Goal: Transaction & Acquisition: Download file/media

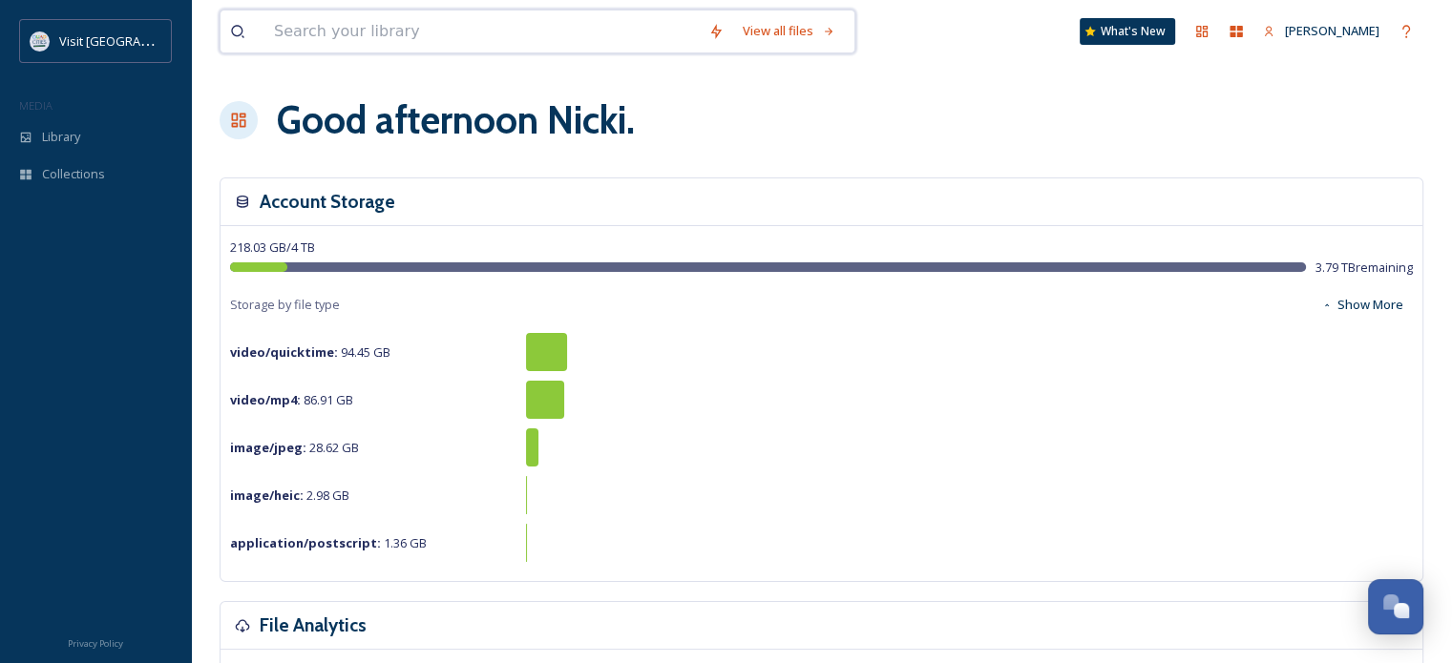
click at [374, 33] on input at bounding box center [481, 31] width 434 height 42
type input "[PERSON_NAME]"
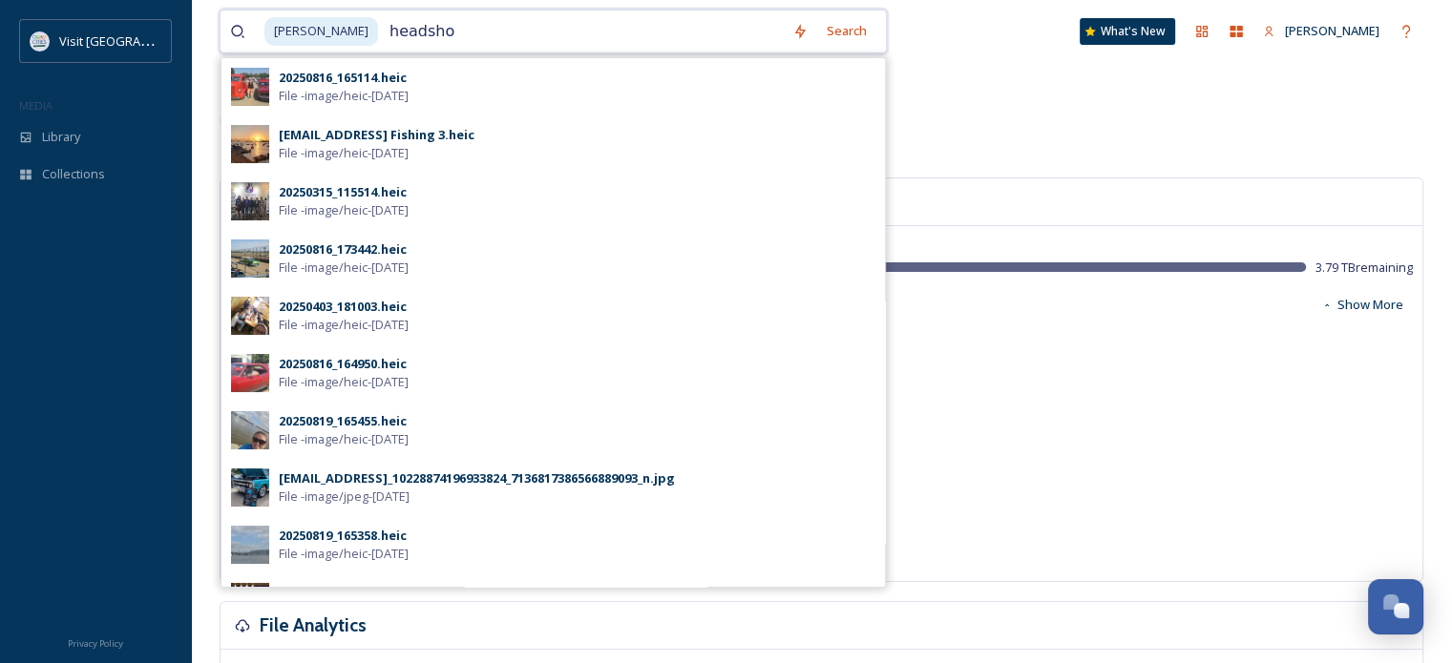
type input "headshot"
click at [456, 34] on input at bounding box center [633, 31] width 354 height 42
type input "h"
click at [440, 33] on input "h" at bounding box center [581, 31] width 403 height 42
click at [438, 31] on input "[PERSON_NAME]" at bounding box center [494, 31] width 461 height 42
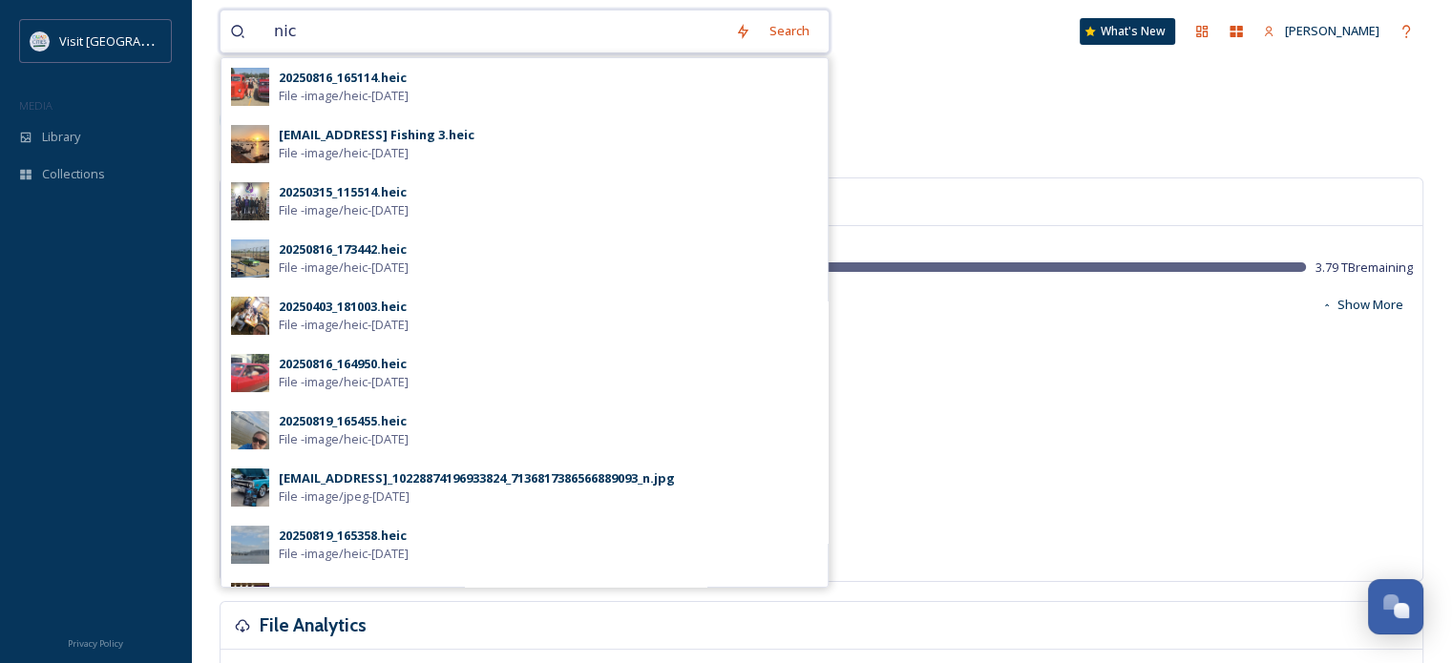
drag, startPoint x: 424, startPoint y: 32, endPoint x: 365, endPoint y: 47, distance: 60.9
click at [392, 32] on input "nic" at bounding box center [494, 31] width 461 height 42
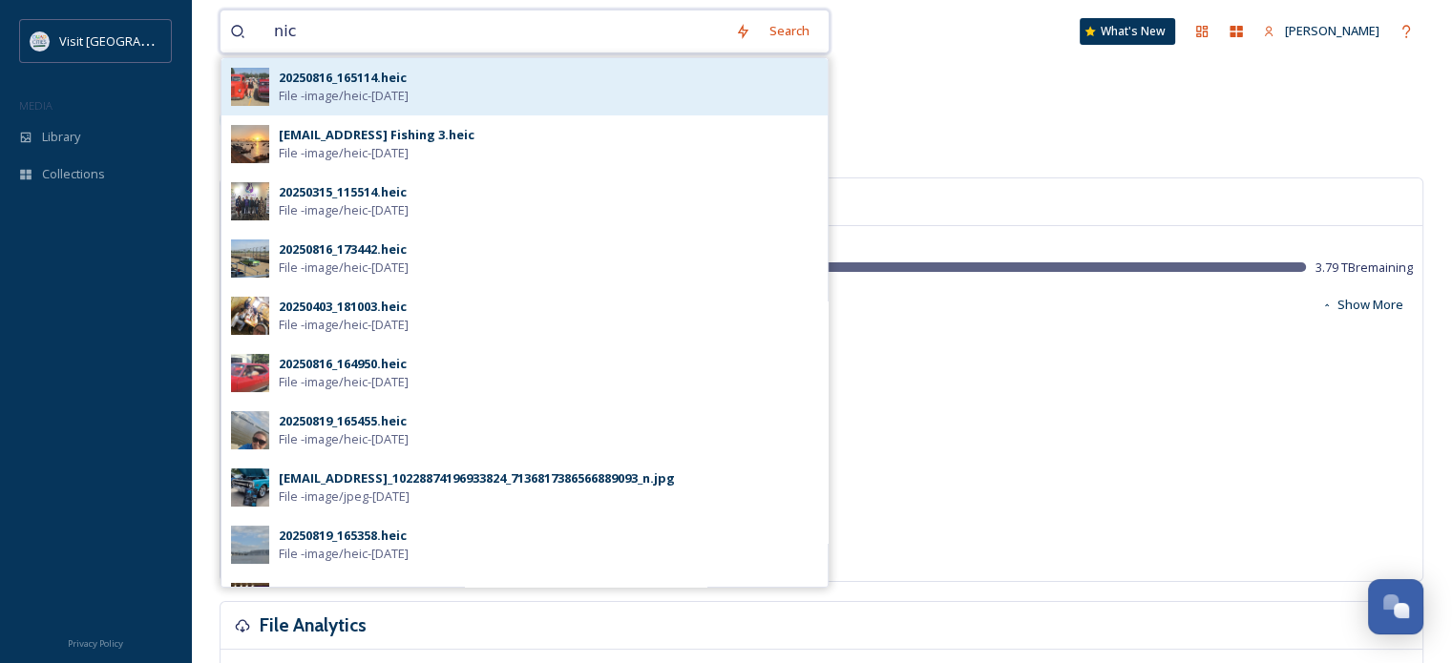
type input "nic"
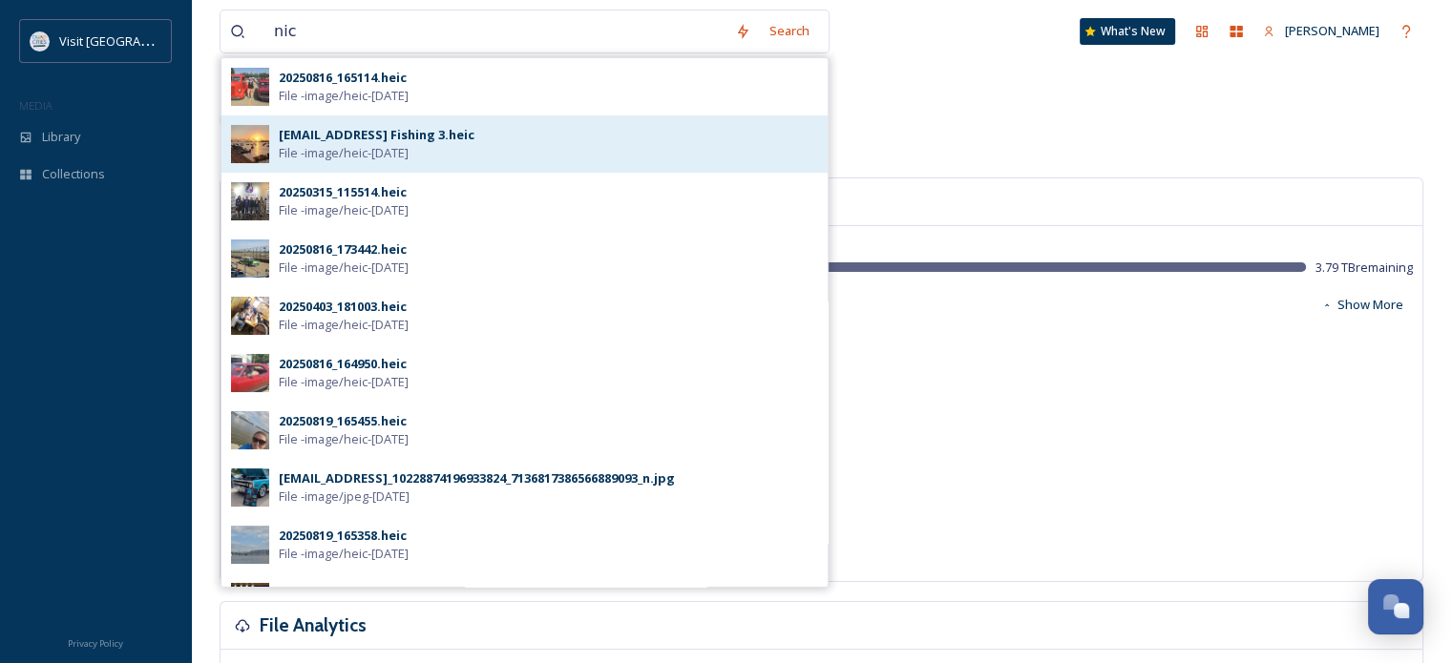
drag, startPoint x: 305, startPoint y: 87, endPoint x: 225, endPoint y: 151, distance: 102.6
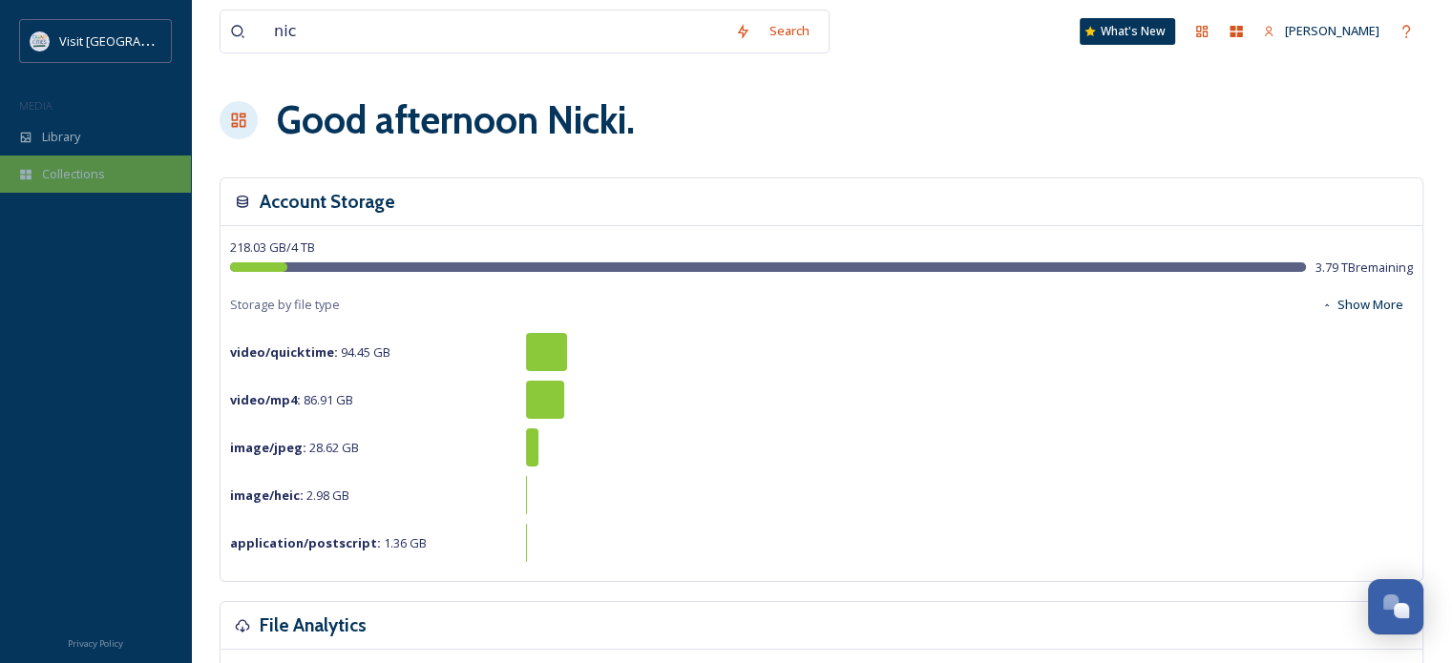
drag, startPoint x: 225, startPoint y: 151, endPoint x: 157, endPoint y: 187, distance: 77.7
drag, startPoint x: 157, startPoint y: 187, endPoint x: 100, endPoint y: 185, distance: 56.3
click at [111, 190] on div "Visit Quad Cities MEDIA Library Collections" at bounding box center [95, 120] width 191 height 202
drag, startPoint x: 332, startPoint y: 29, endPoint x: 235, endPoint y: 28, distance: 97.4
click at [235, 28] on div "nic" at bounding box center [477, 31] width 495 height 42
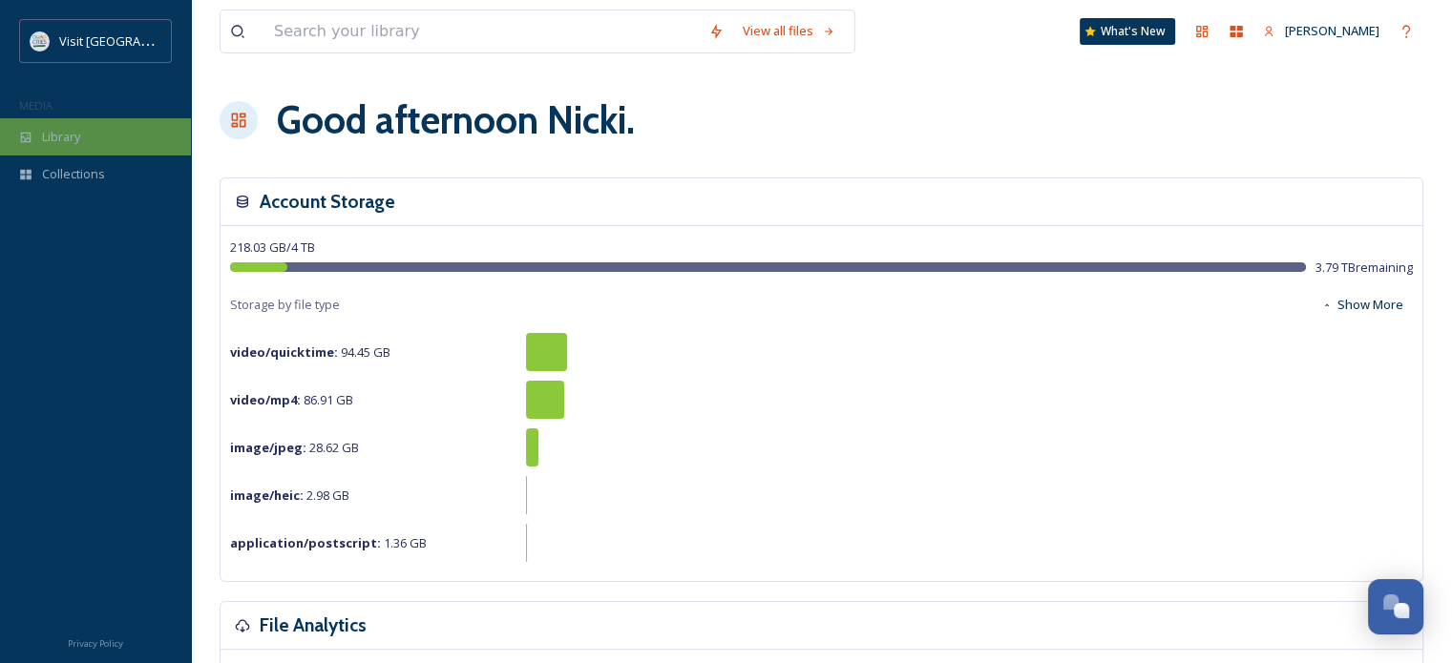
click at [120, 133] on div "Library" at bounding box center [95, 136] width 191 height 37
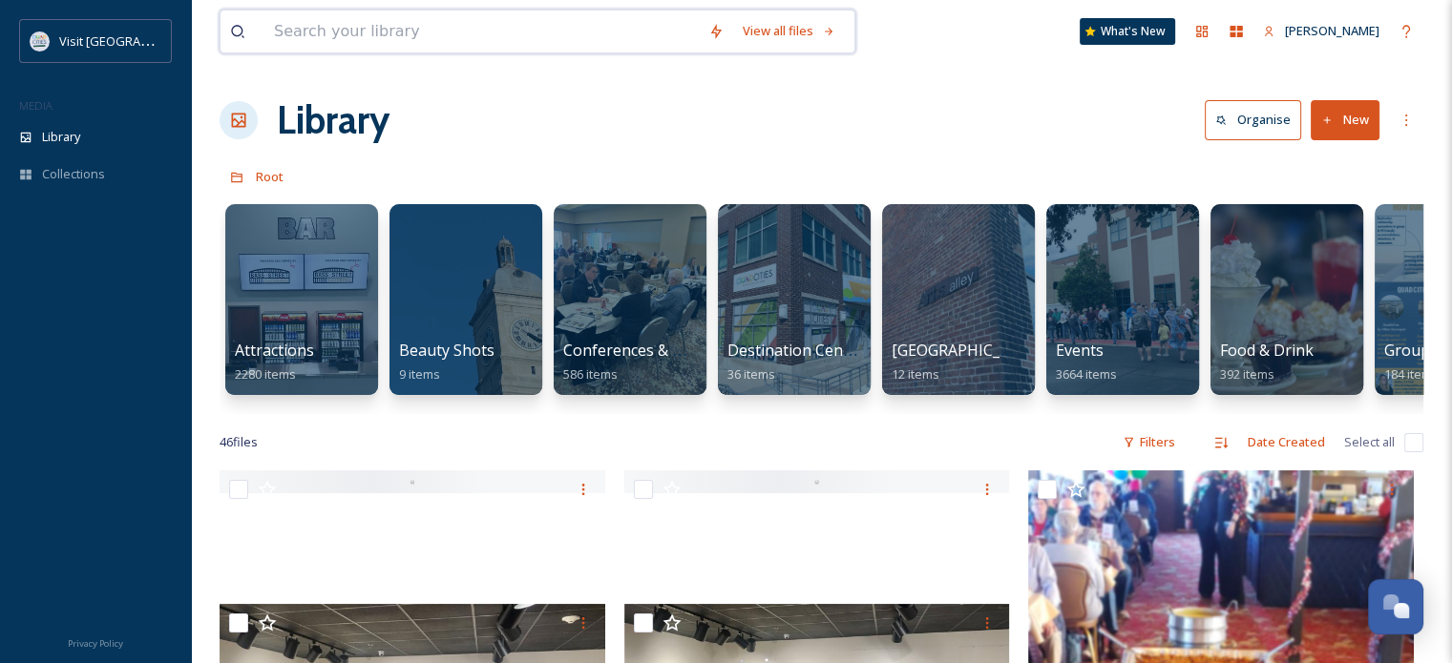
click at [320, 29] on input at bounding box center [481, 31] width 434 height 42
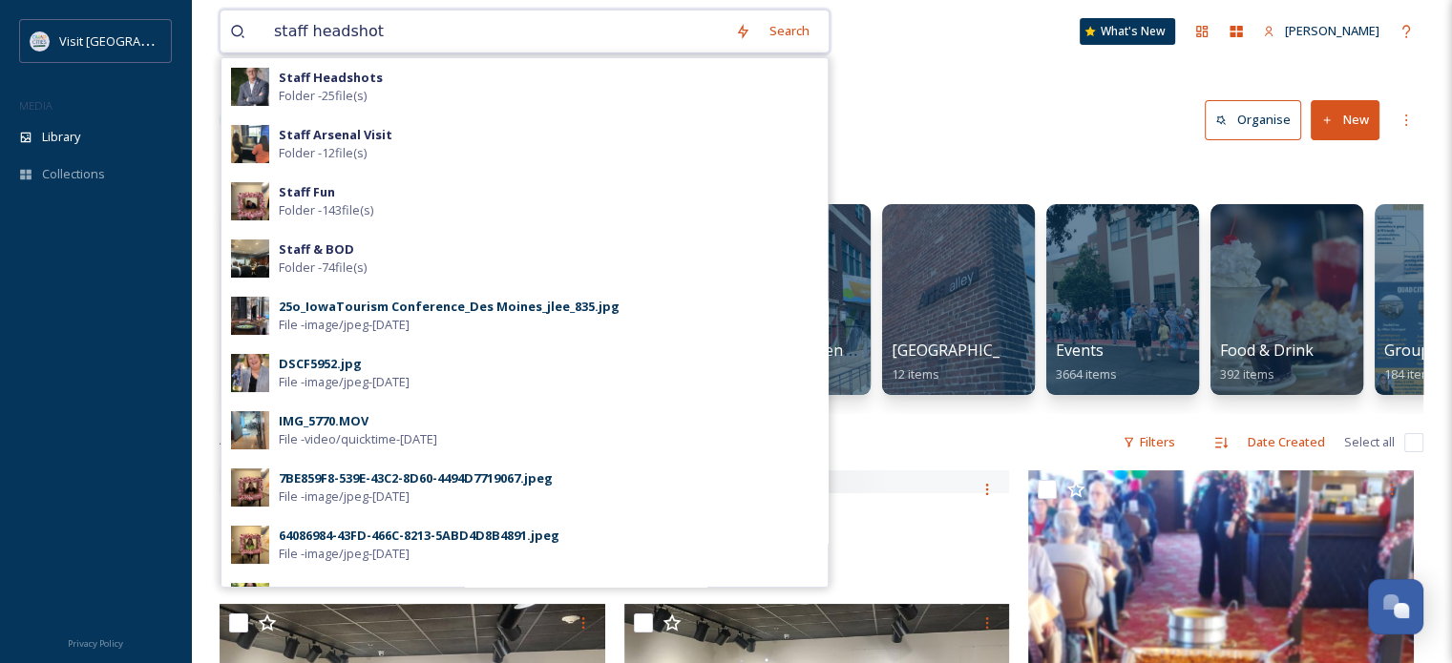
type input "staff headshots"
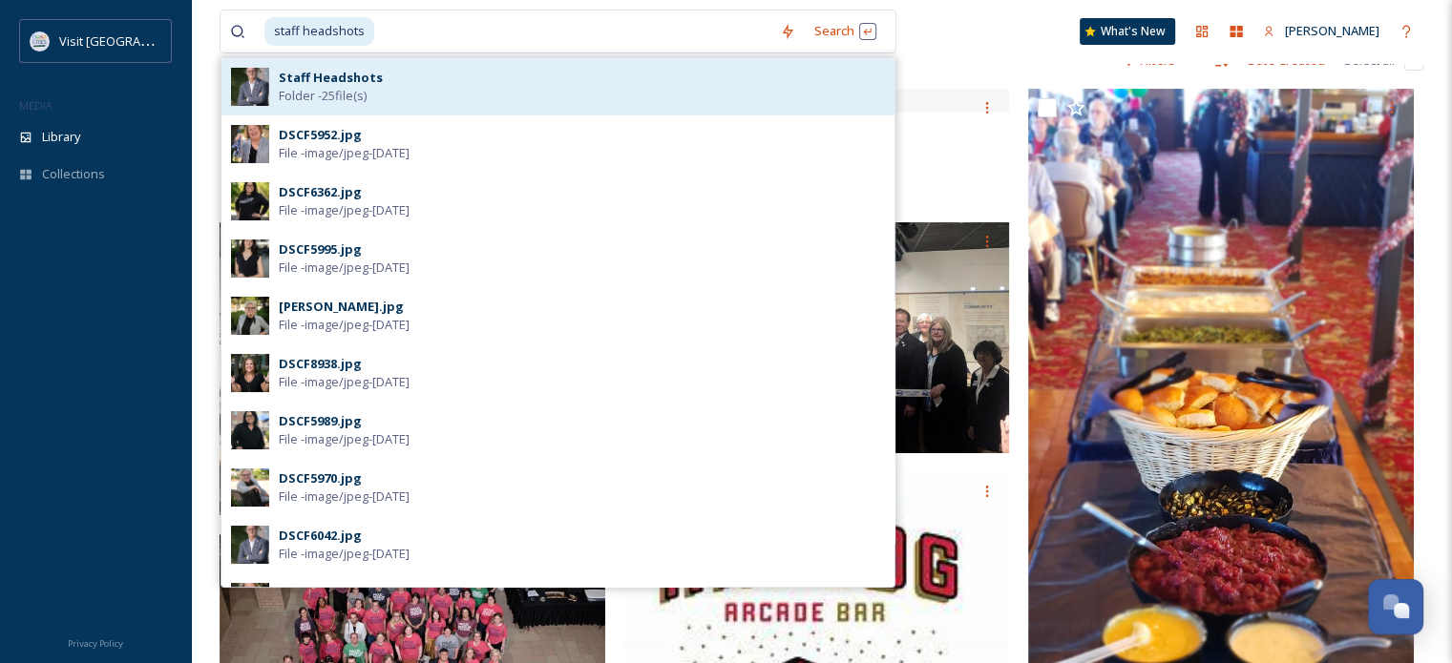
click at [321, 72] on strong "Staff Headshots" at bounding box center [331, 77] width 104 height 17
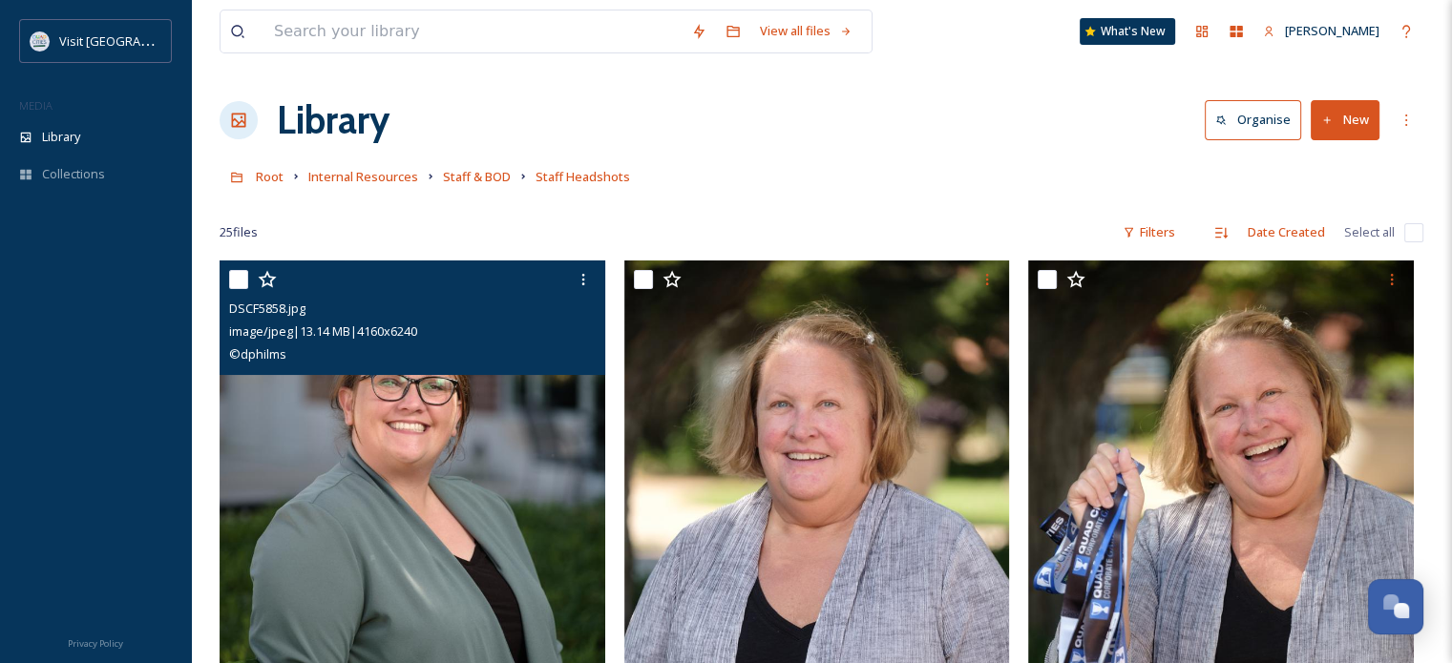
click at [479, 466] on img at bounding box center [413, 550] width 386 height 578
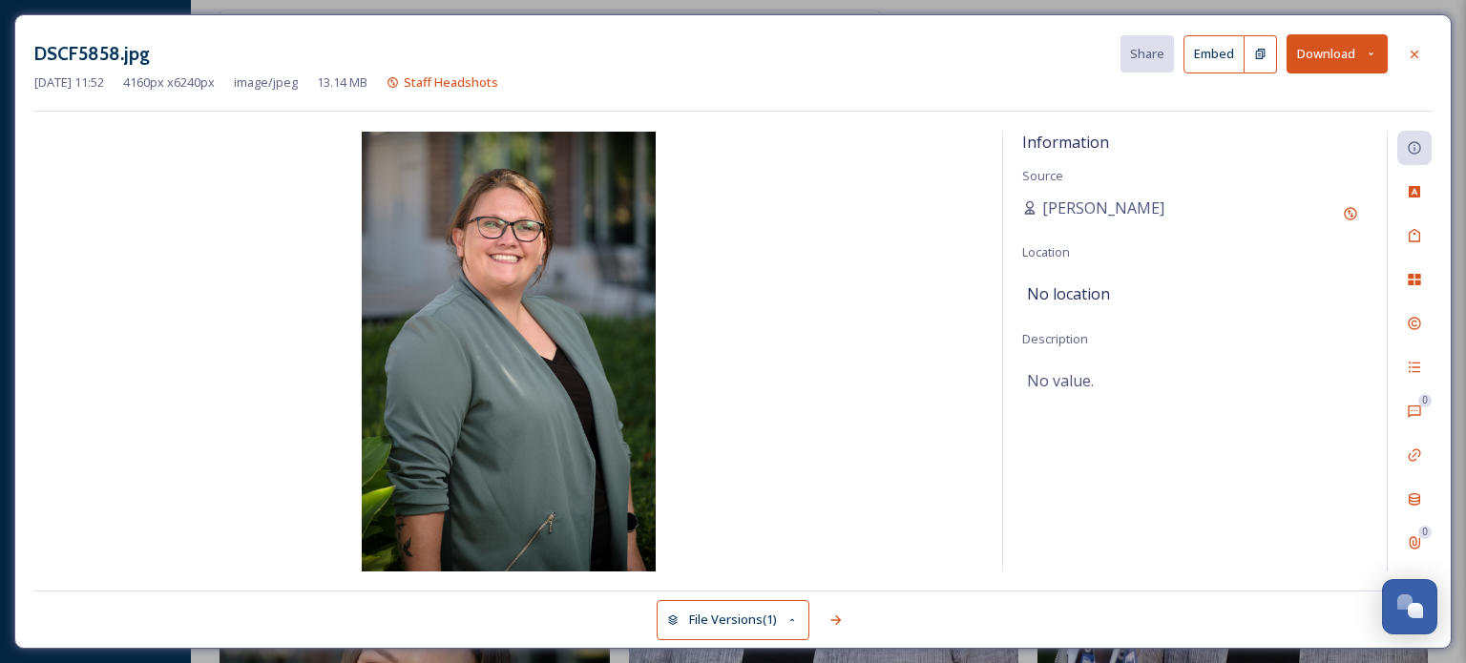
click at [1369, 52] on icon at bounding box center [1371, 54] width 12 height 12
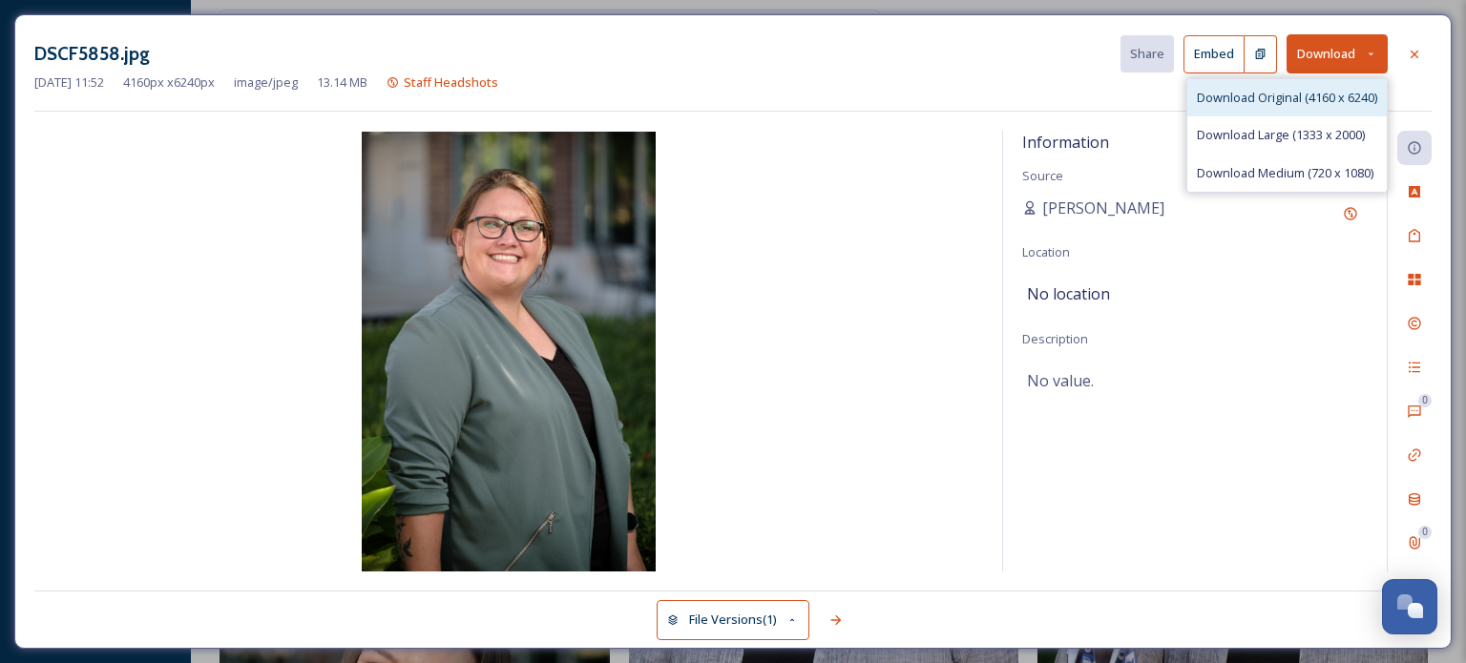
click at [1317, 98] on span "Download Original (4160 x 6240)" at bounding box center [1287, 98] width 180 height 18
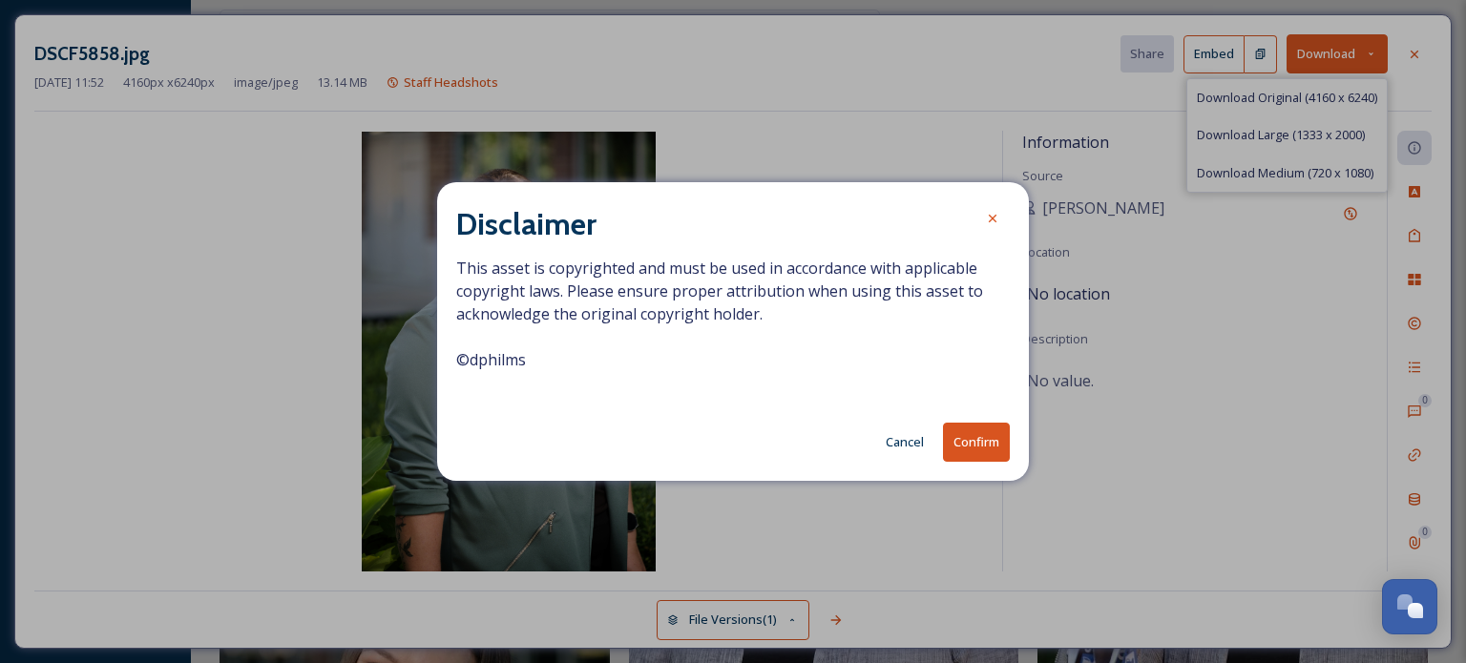
click at [986, 446] on button "Confirm" at bounding box center [976, 442] width 67 height 39
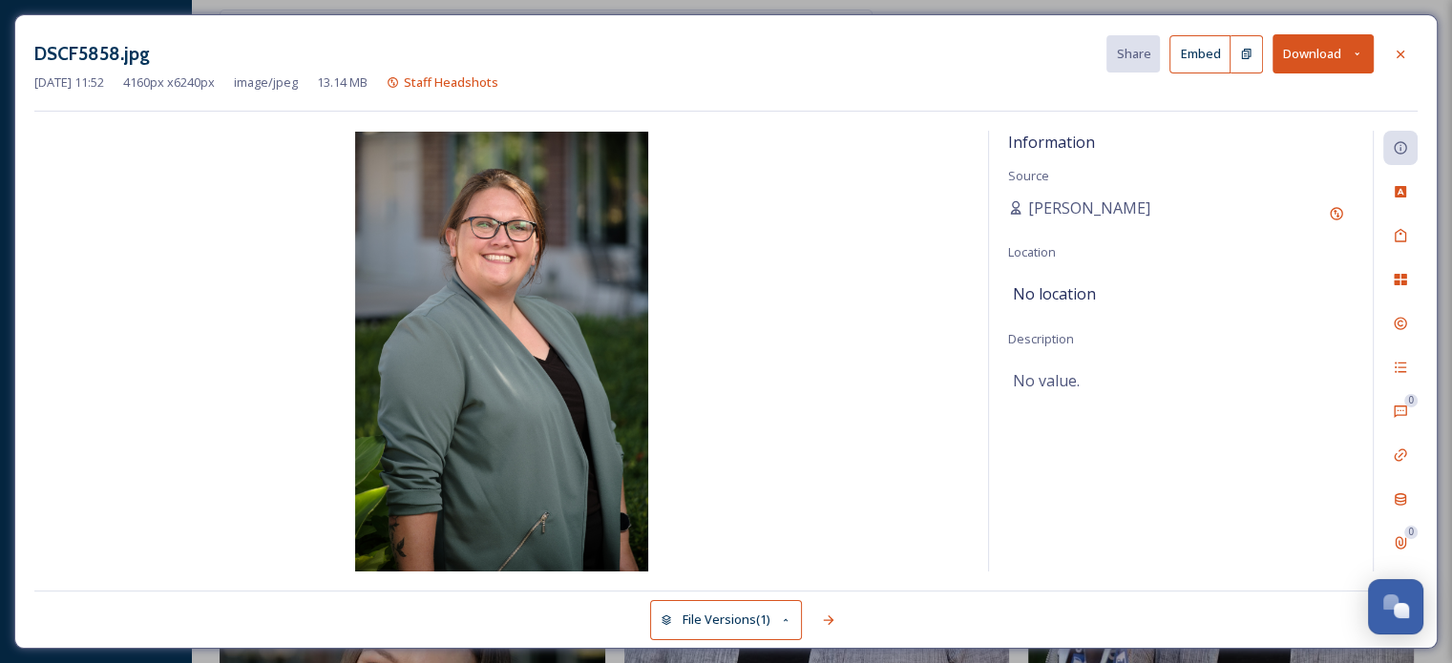
click at [1398, 49] on icon at bounding box center [1400, 54] width 15 height 15
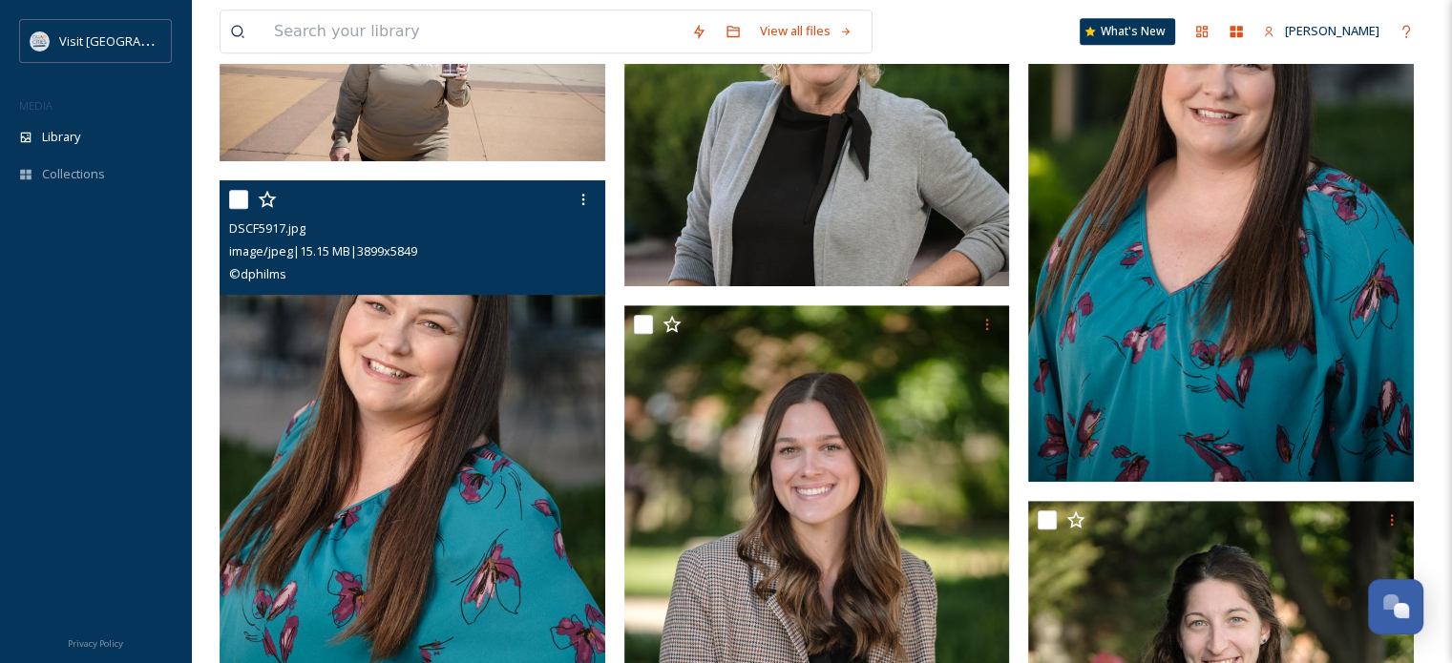
scroll to position [954, 0]
click at [584, 198] on icon at bounding box center [583, 199] width 15 height 15
click at [555, 278] on span "Download" at bounding box center [561, 278] width 58 height 18
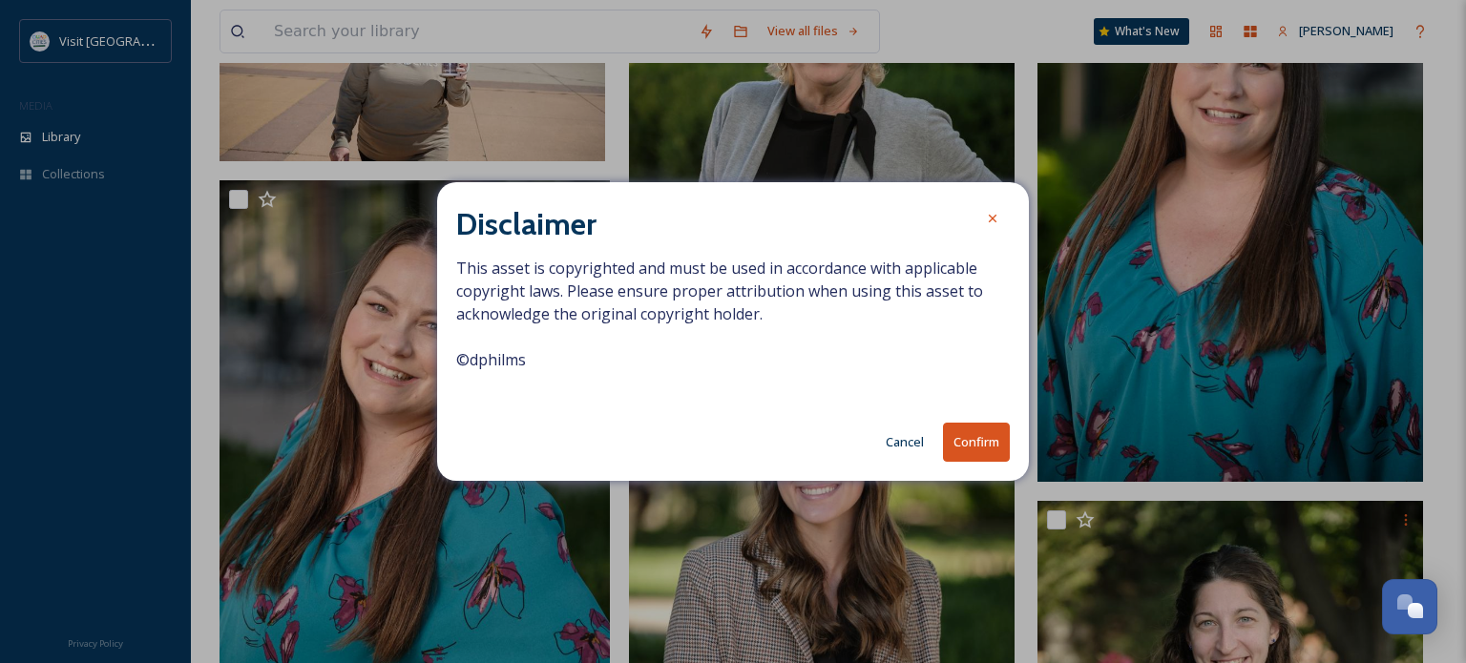
click at [965, 438] on button "Confirm" at bounding box center [976, 442] width 67 height 39
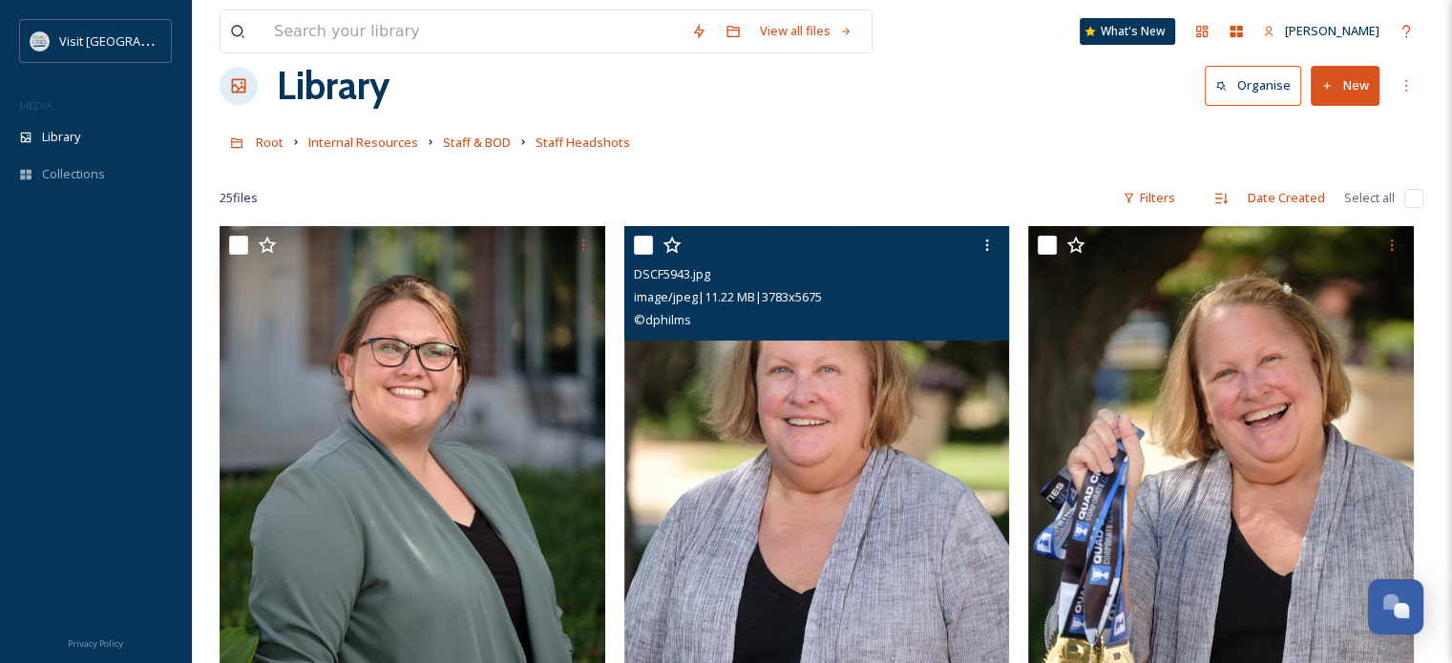
scroll to position [0, 0]
